Goal: Transaction & Acquisition: Download file/media

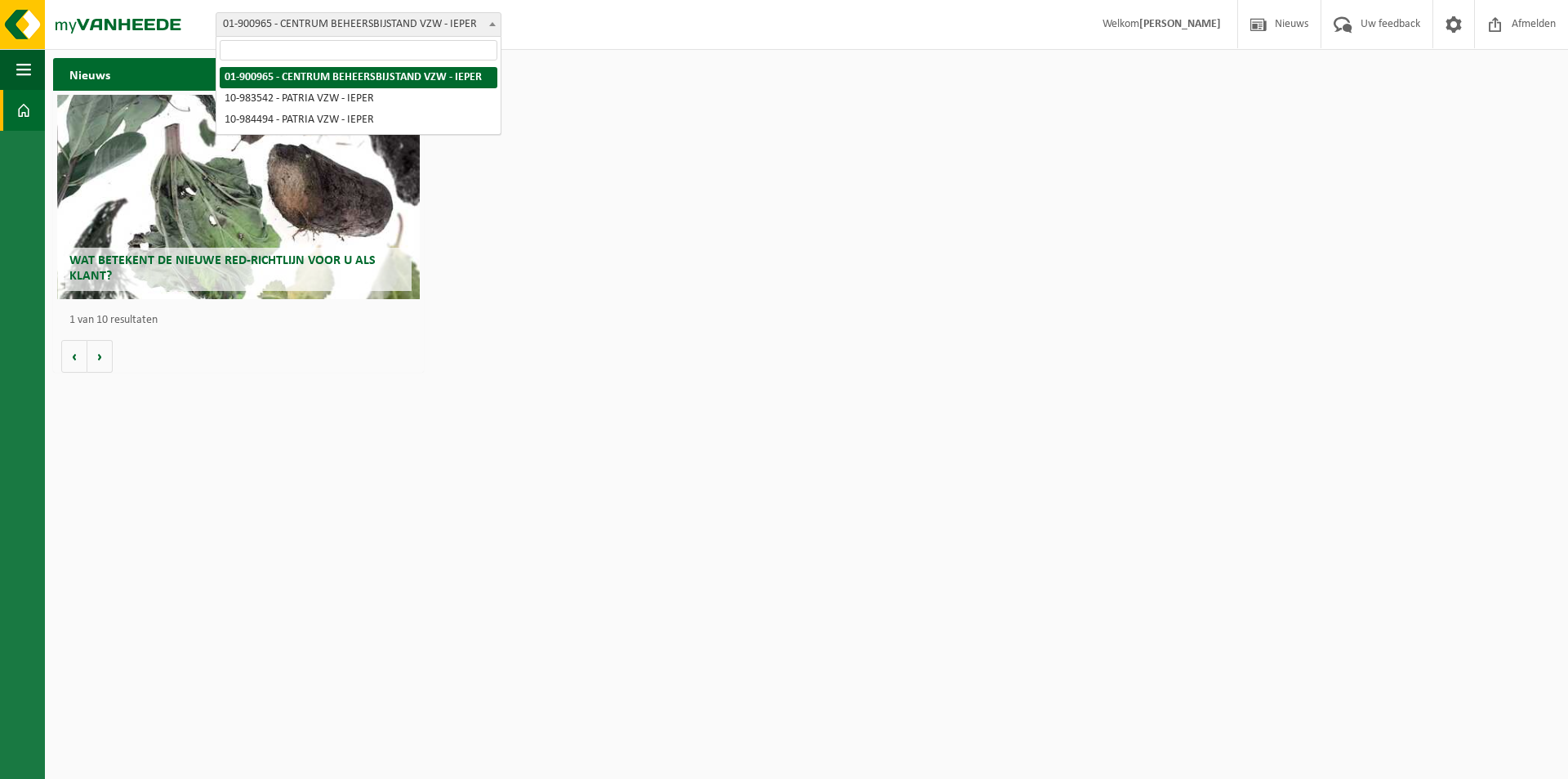
click at [276, 27] on span "01-900965 - CENTRUM BEHEERSBIJSTAND VZW - IEPER" at bounding box center [359, 24] width 284 height 22
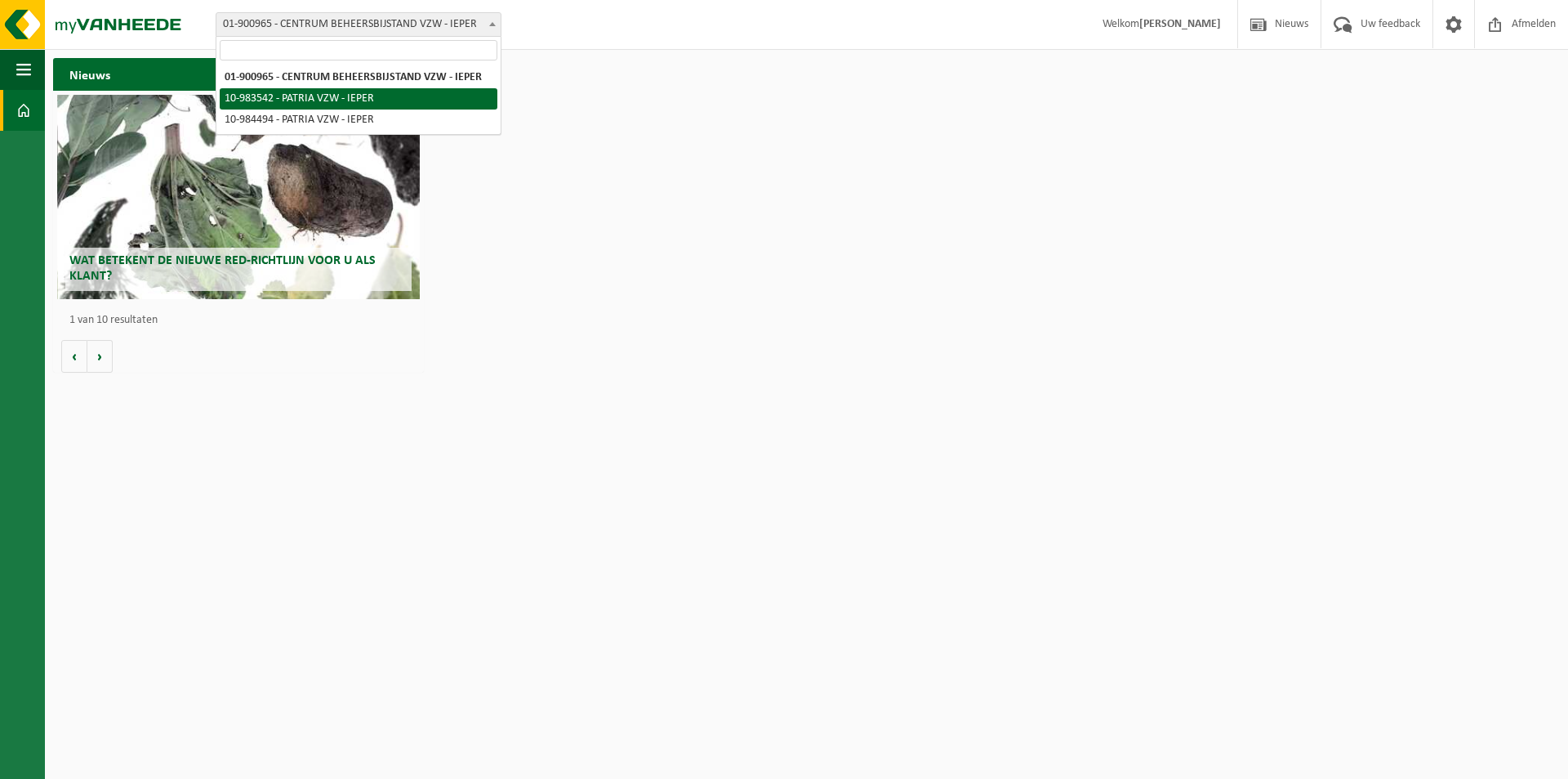
select select "163286"
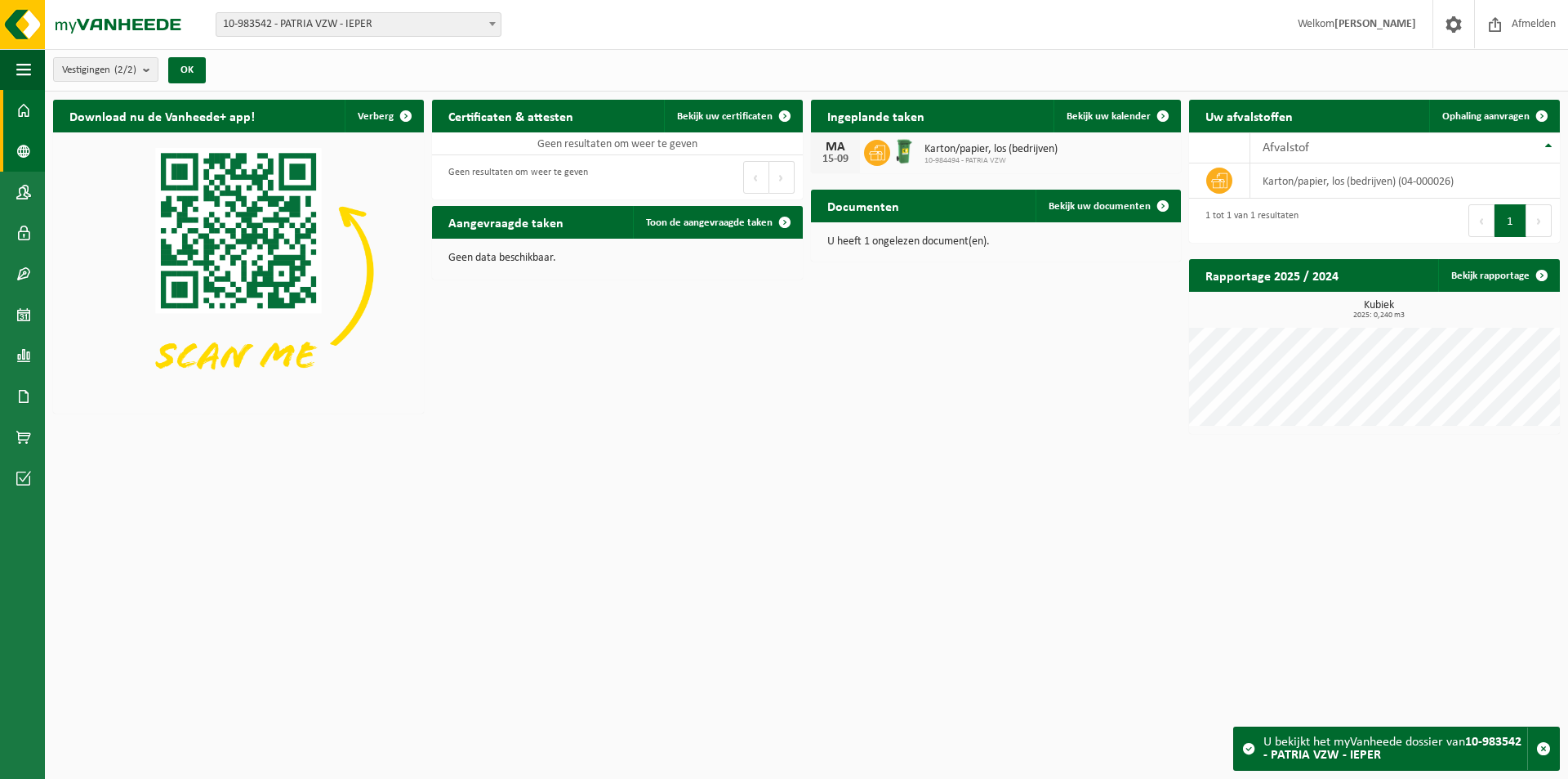
click at [22, 146] on span at bounding box center [24, 151] width 15 height 41
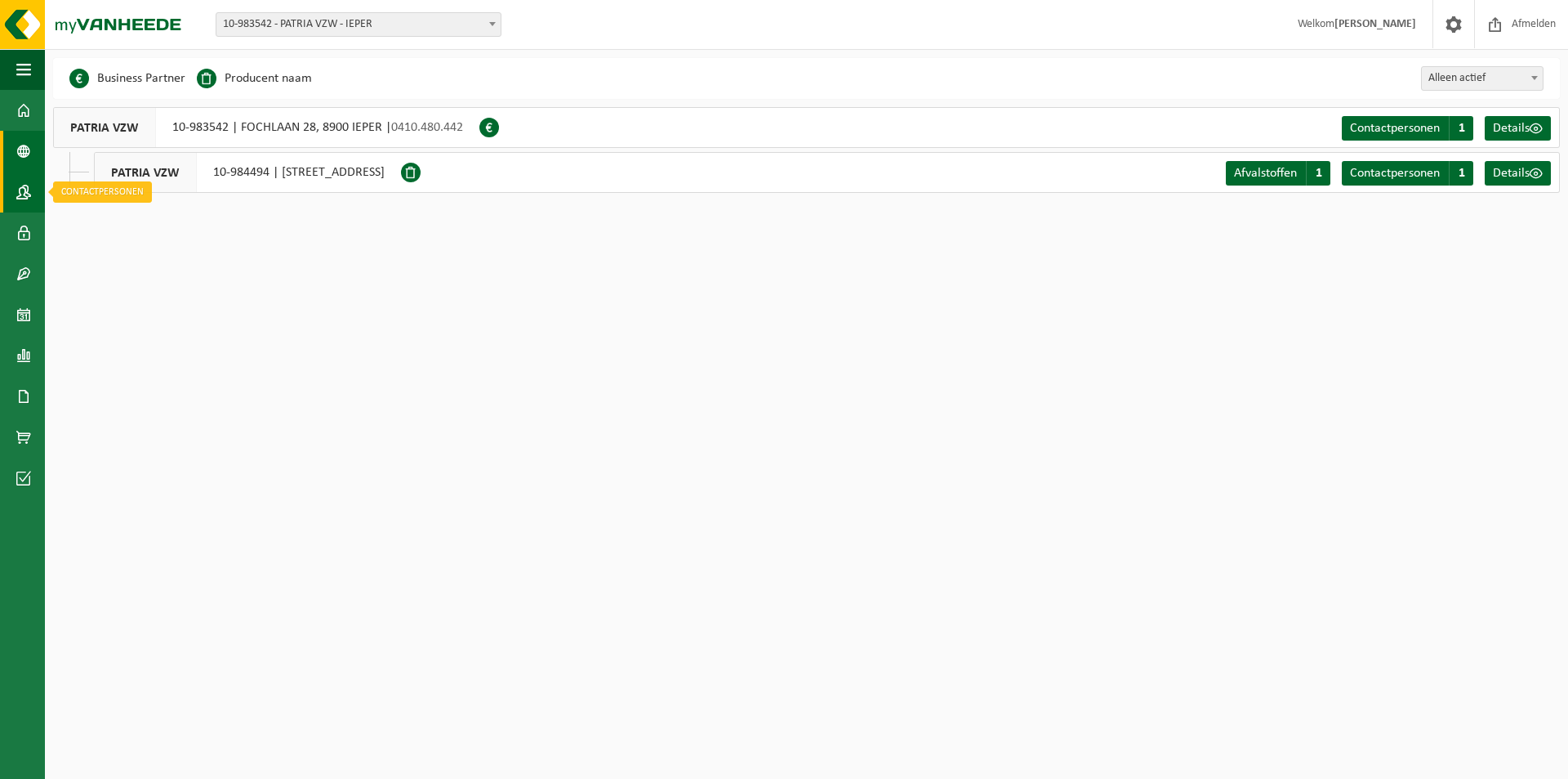
click at [27, 198] on span at bounding box center [24, 191] width 15 height 41
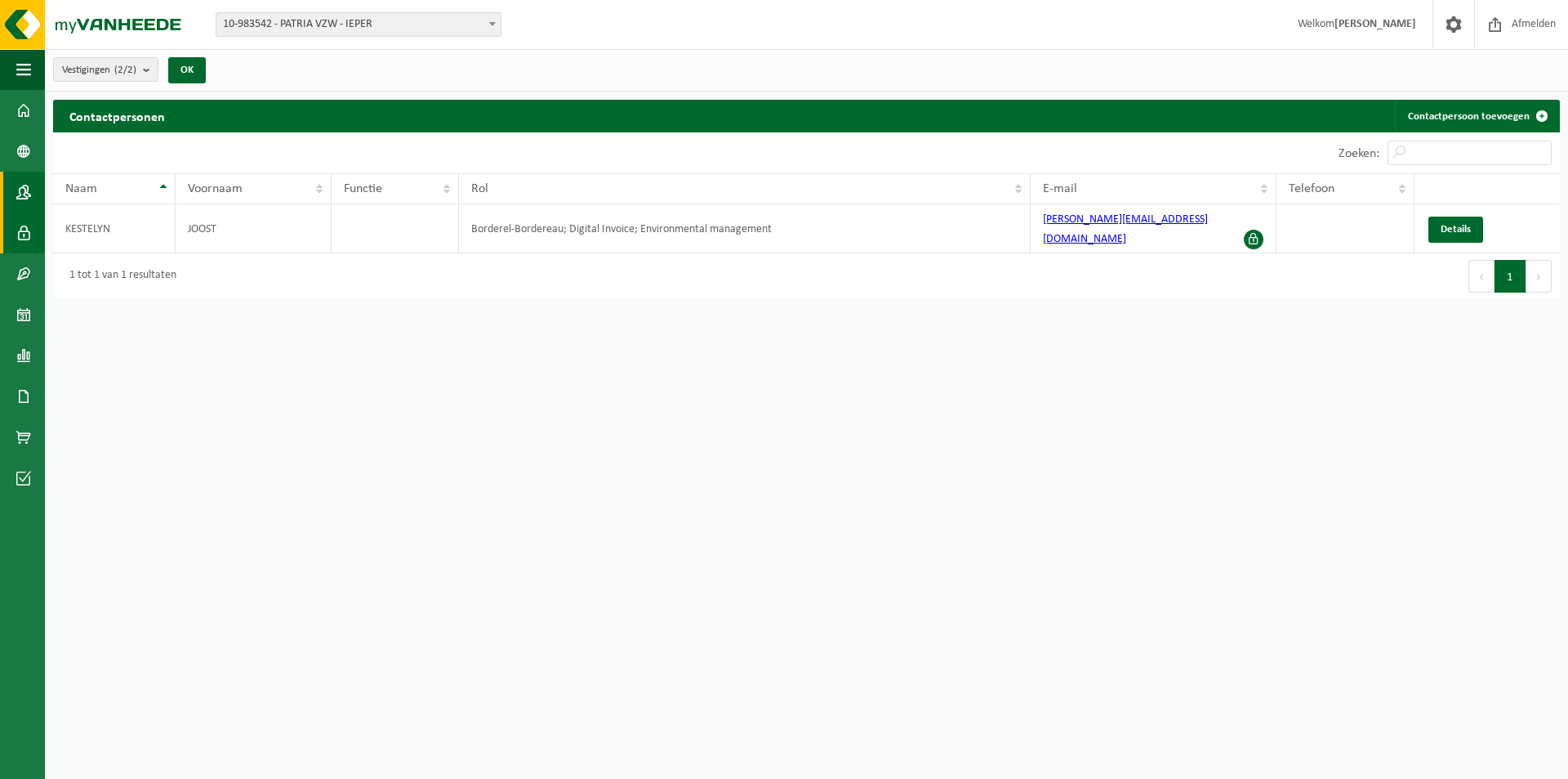
click at [25, 231] on span at bounding box center [24, 232] width 15 height 41
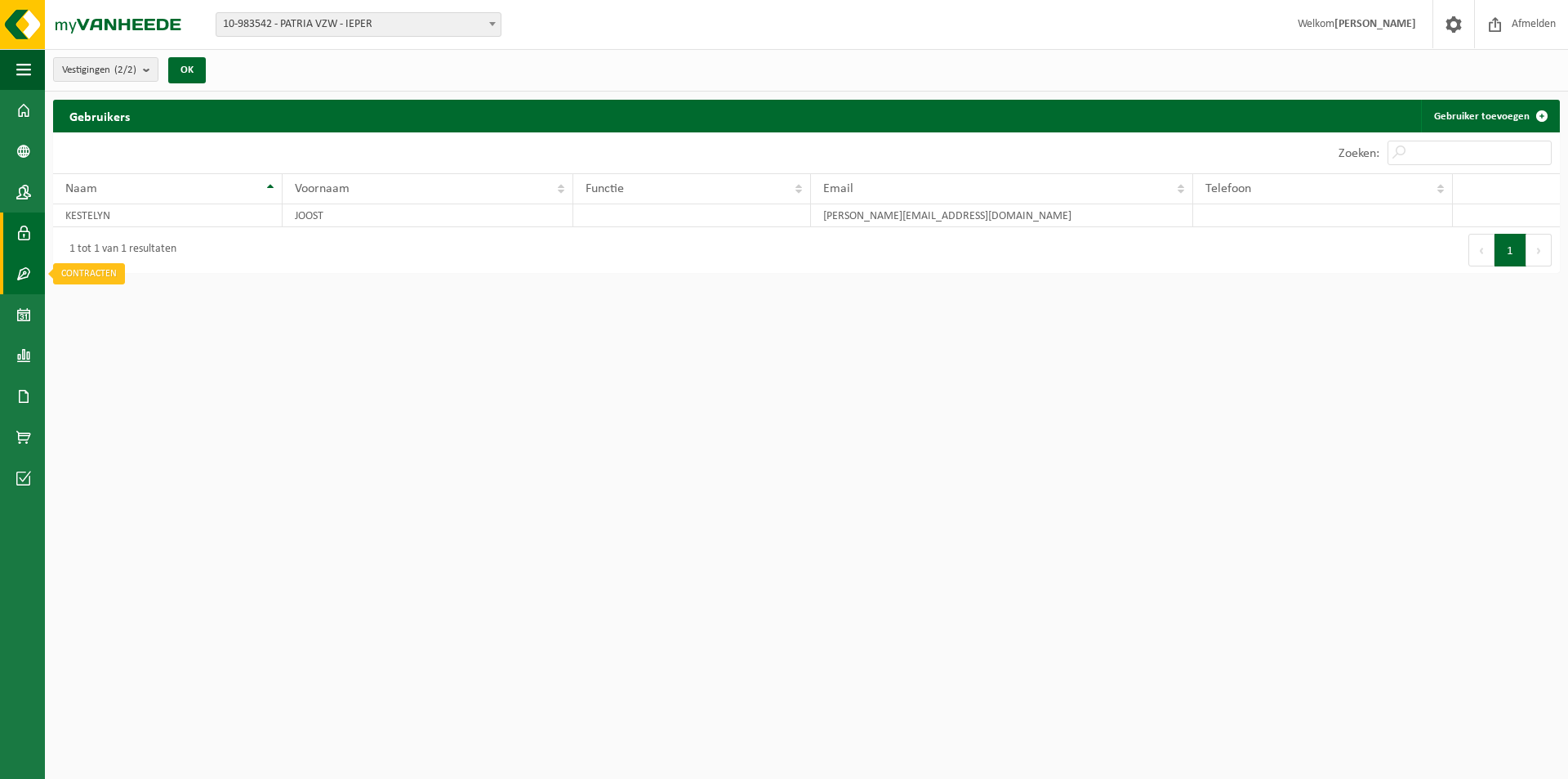
click at [24, 266] on span at bounding box center [24, 273] width 15 height 41
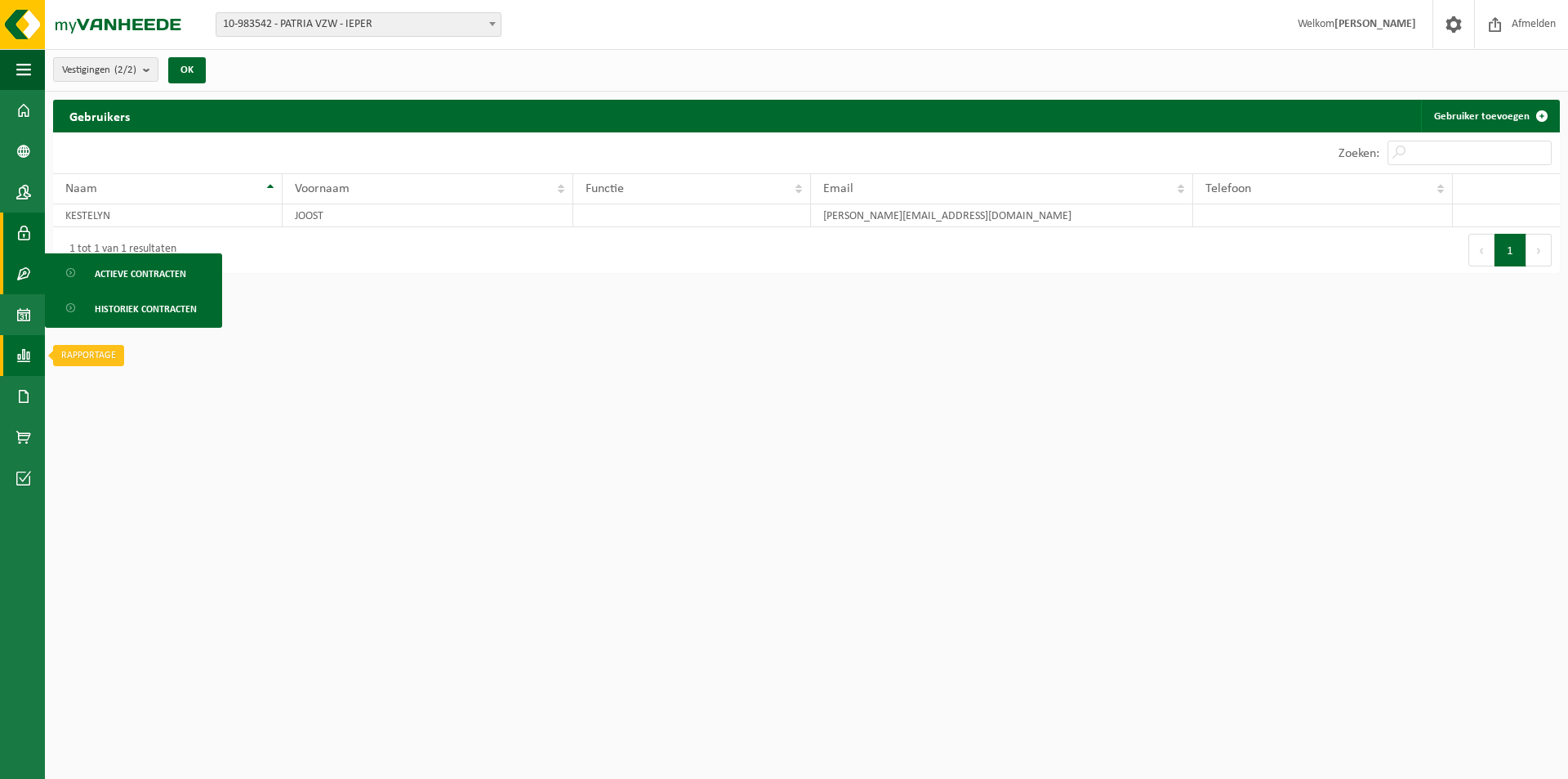
click at [40, 364] on link "Rapportage" at bounding box center [22, 355] width 45 height 41
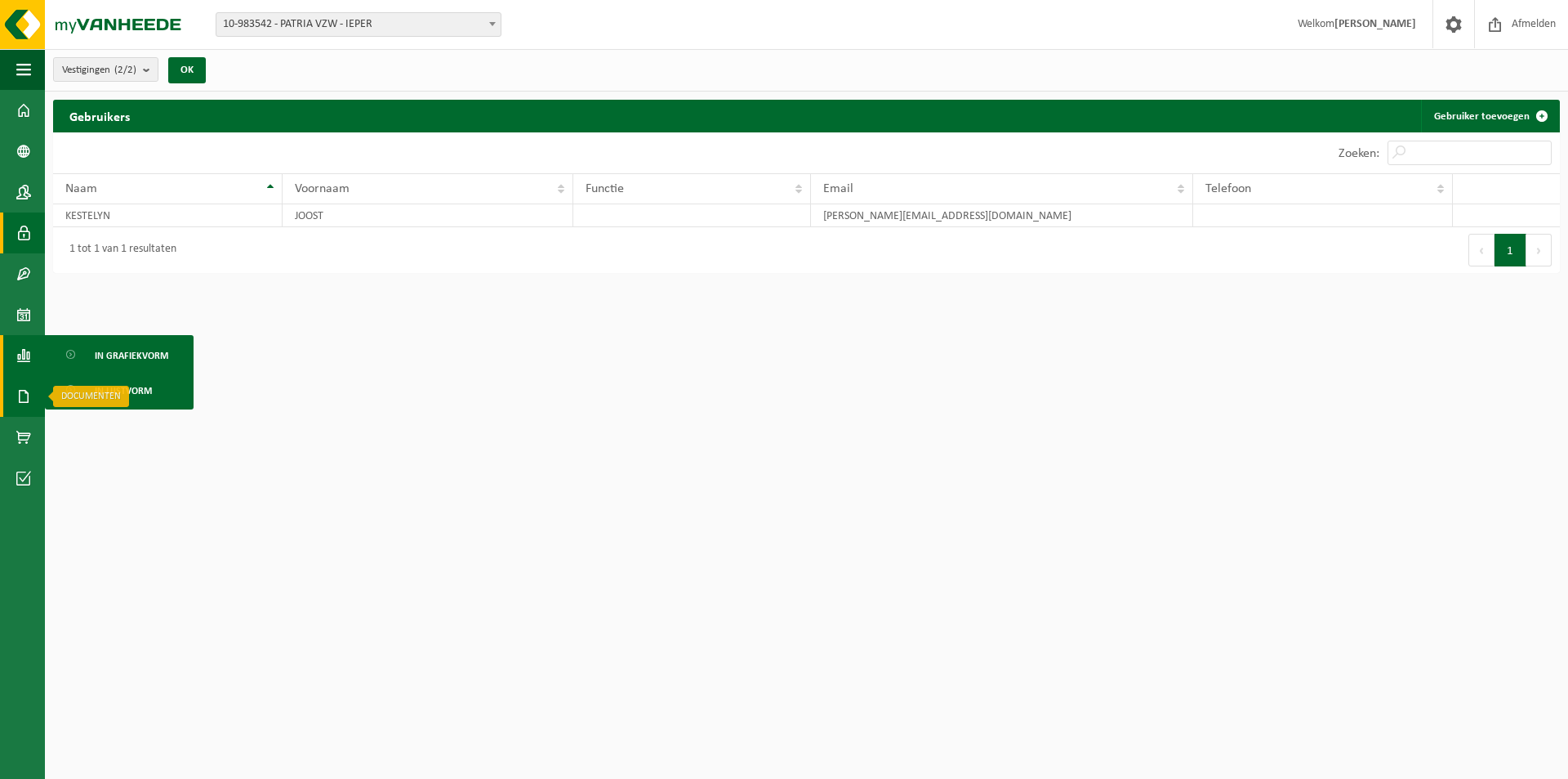
click at [29, 386] on span at bounding box center [24, 396] width 15 height 41
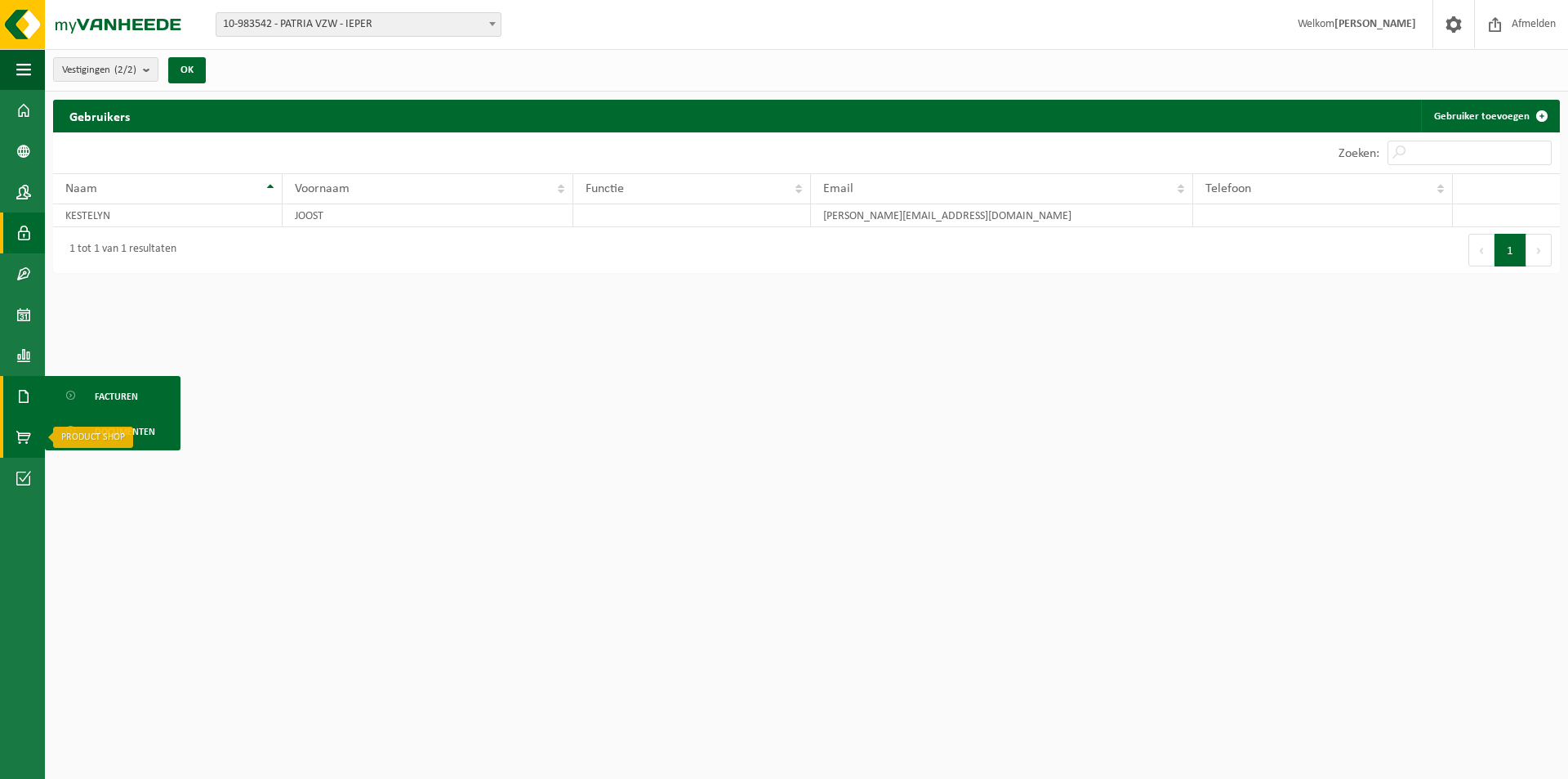
click at [21, 427] on span at bounding box center [24, 437] width 15 height 41
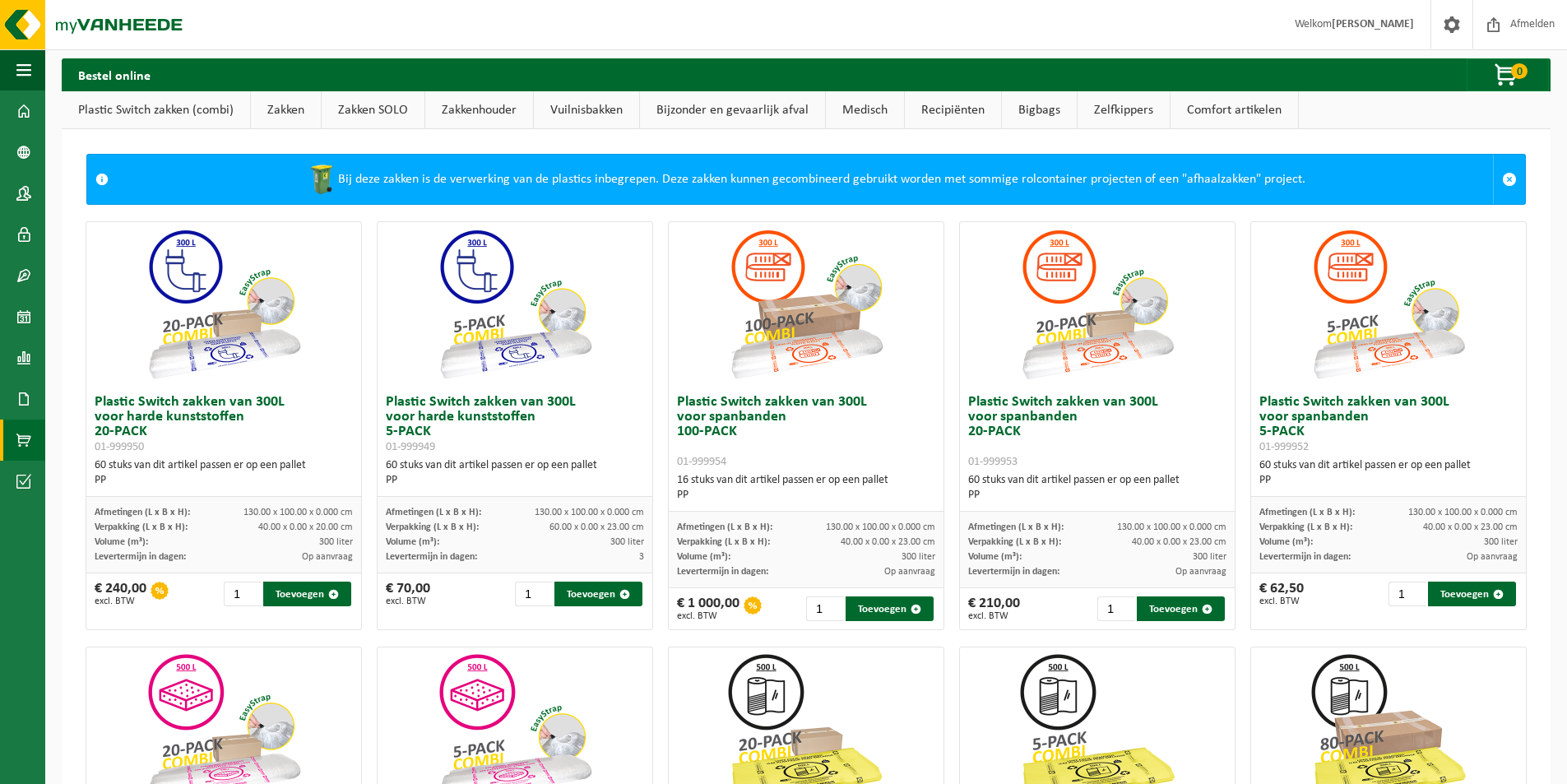
click at [17, 472] on span at bounding box center [24, 481] width 15 height 41
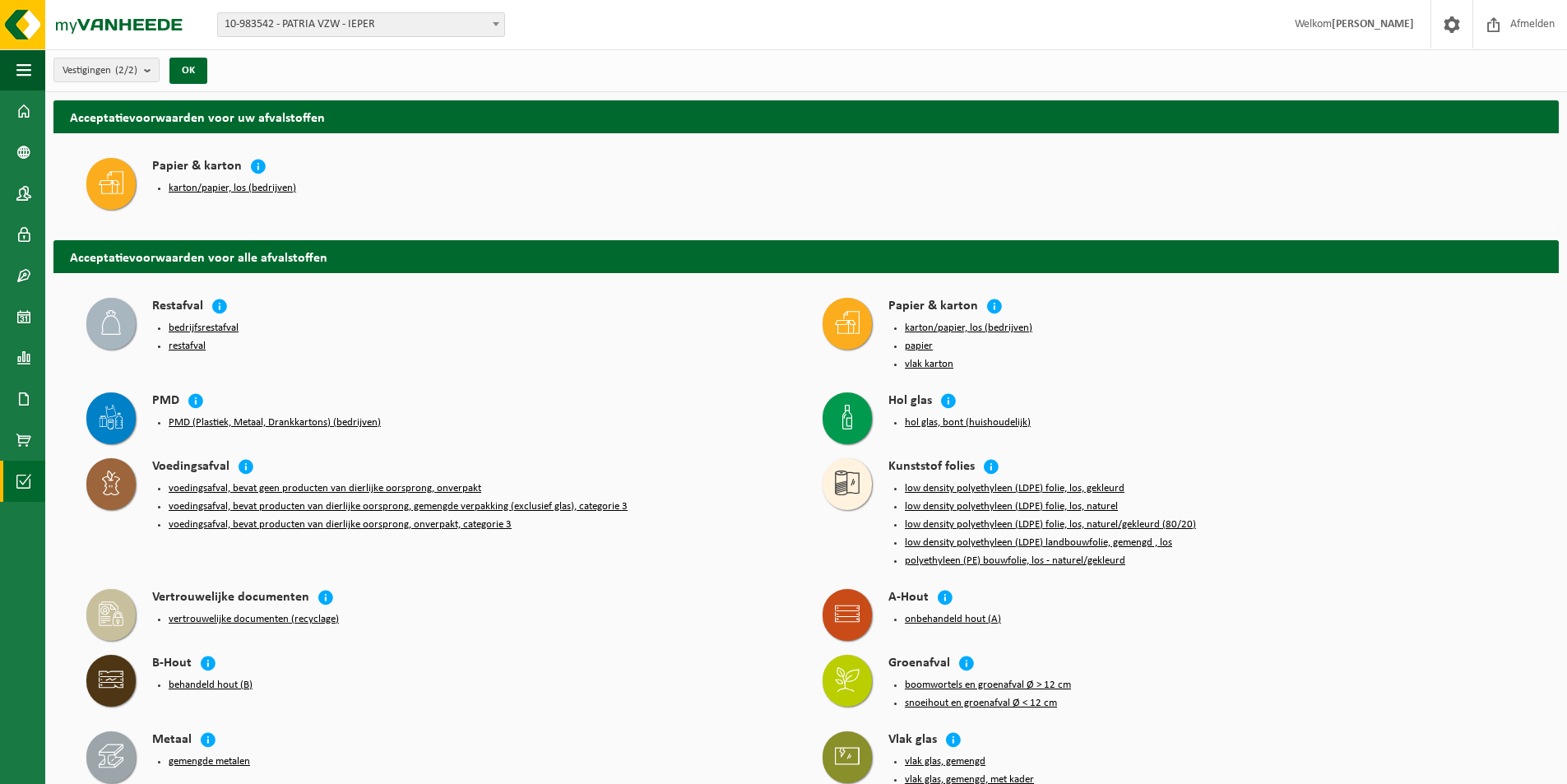
click at [20, 73] on span "button" at bounding box center [24, 70] width 15 height 41
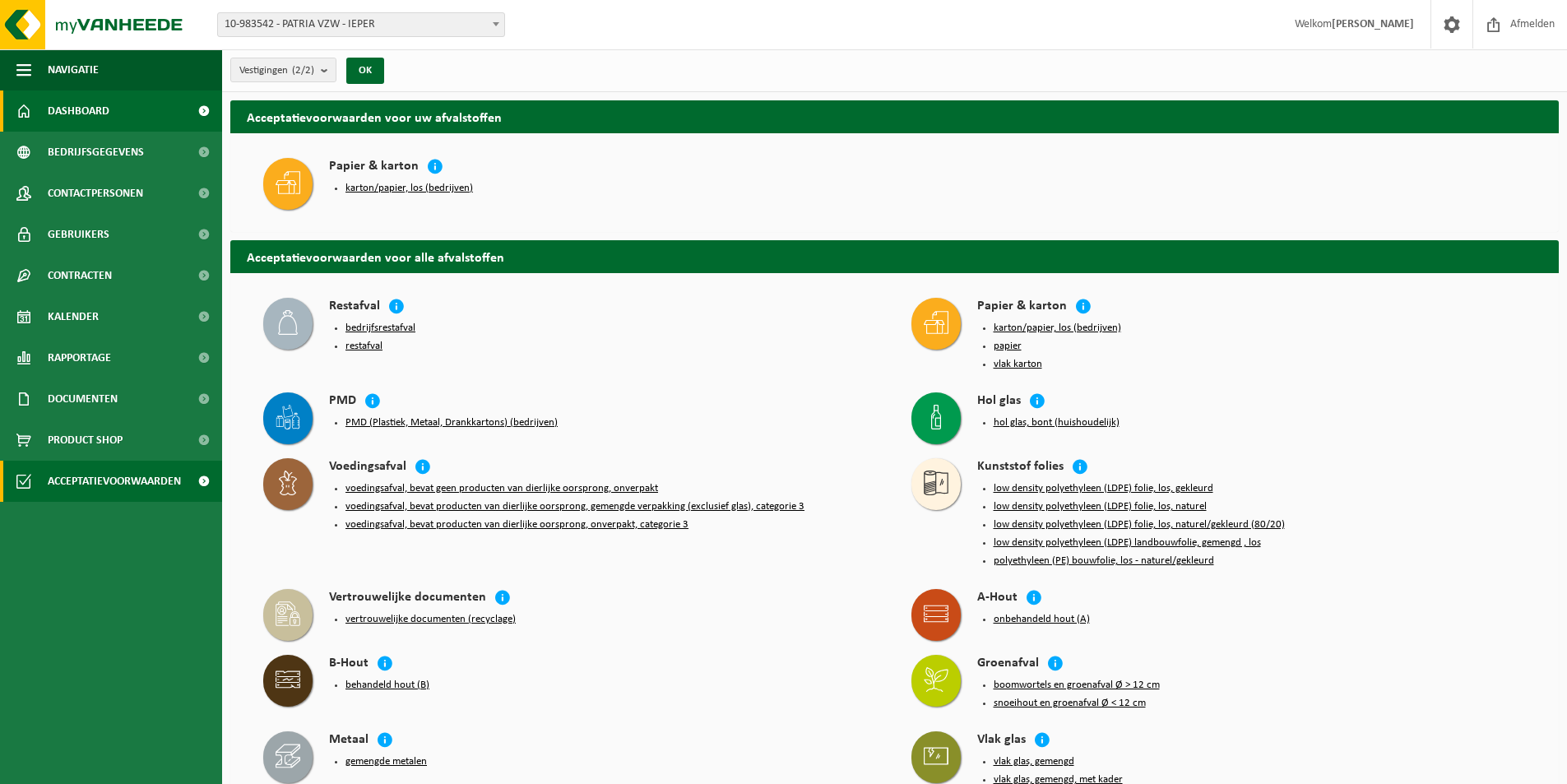
click at [73, 106] on span "Dashboard" at bounding box center [79, 111] width 62 height 41
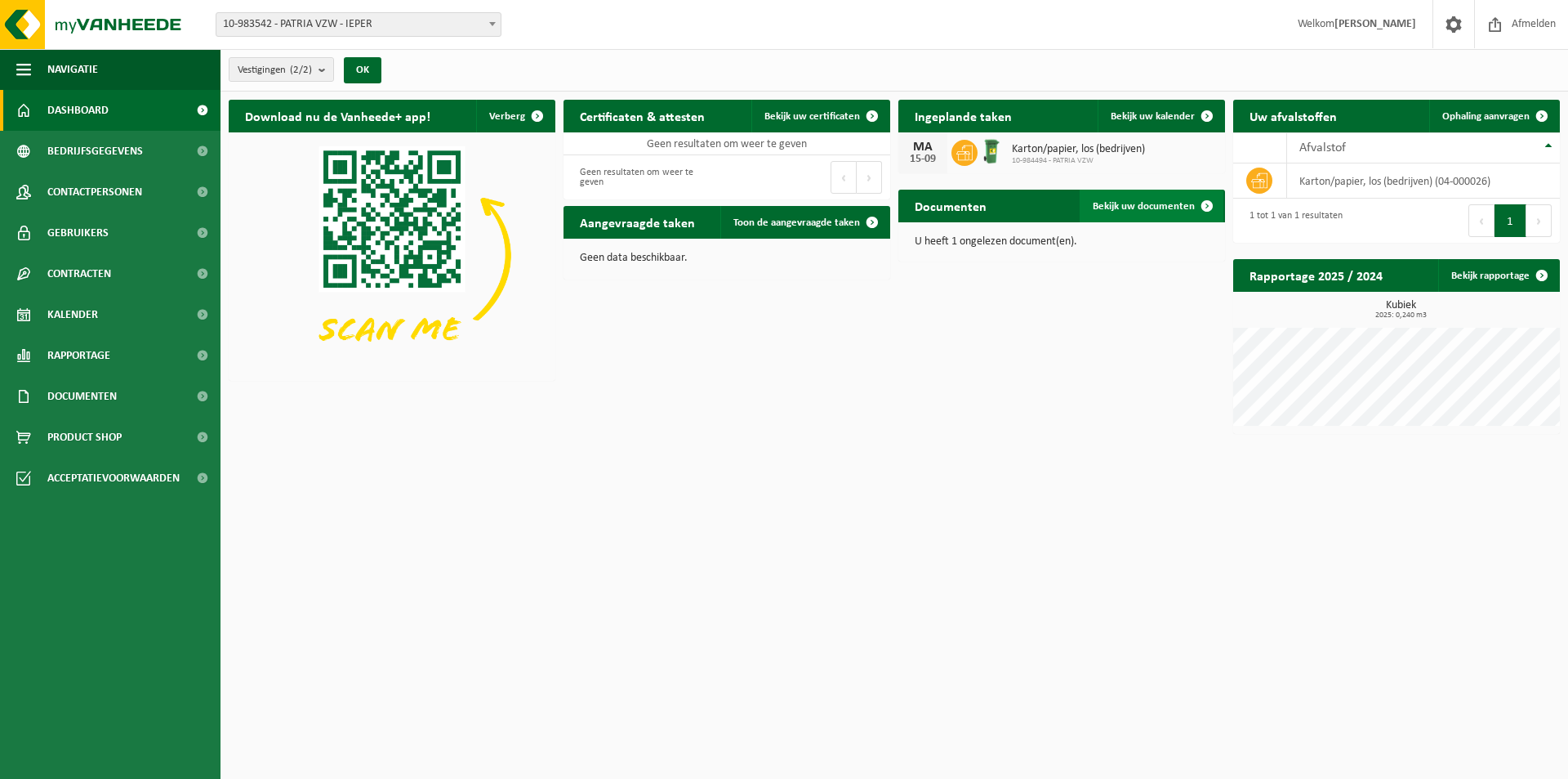
click at [1127, 203] on span "Bekijk uw documenten" at bounding box center [1143, 206] width 102 height 11
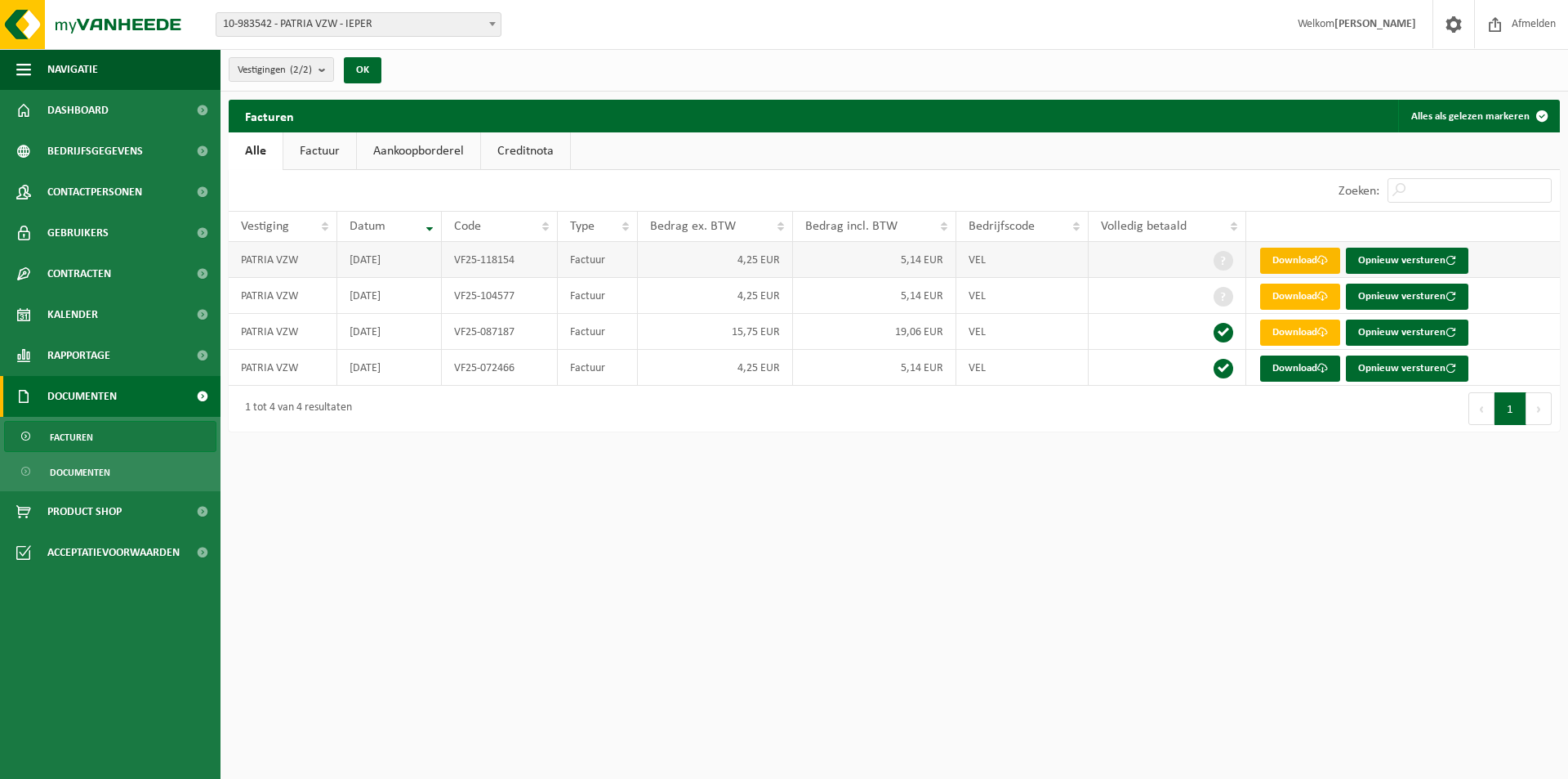
click at [1296, 265] on link "Download" at bounding box center [1300, 260] width 80 height 26
